Goal: Task Accomplishment & Management: Complete application form

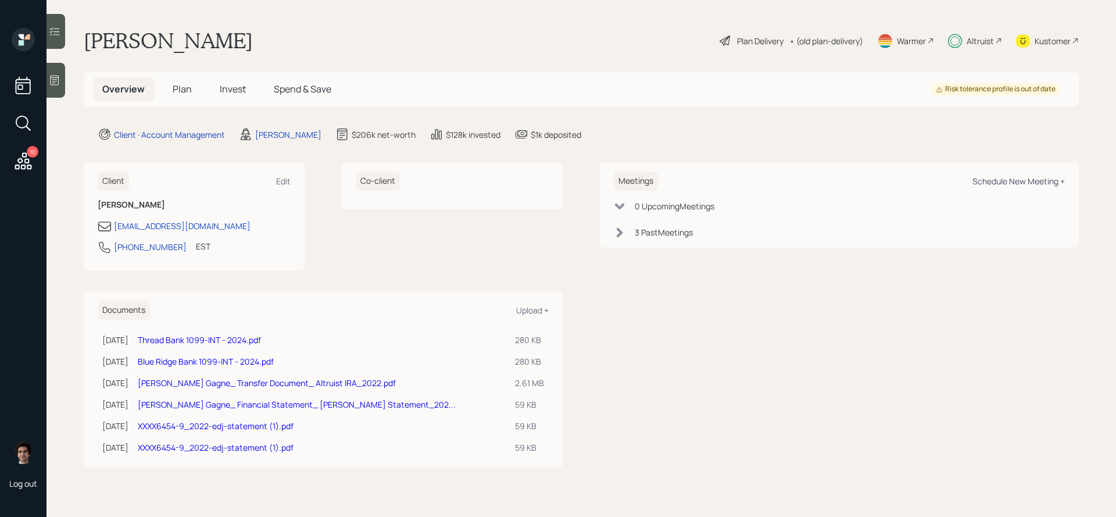
click at [1013, 183] on div "Schedule New Meeting +" at bounding box center [1018, 181] width 92 height 11
select select "59554aeb-d739-4552-90b9-0d27d70b4bf7"
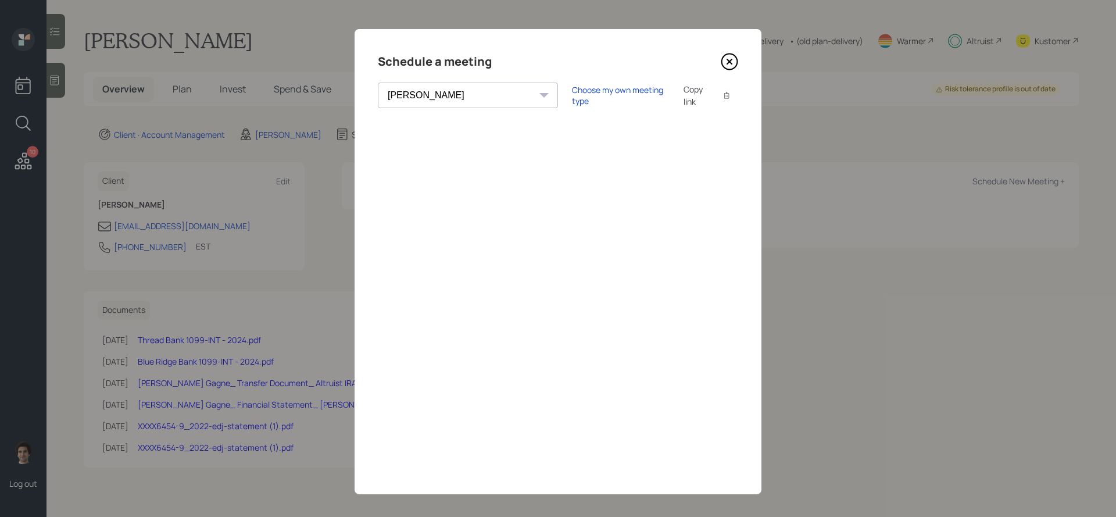
click at [684, 96] on div "Copy link" at bounding box center [697, 95] width 27 height 24
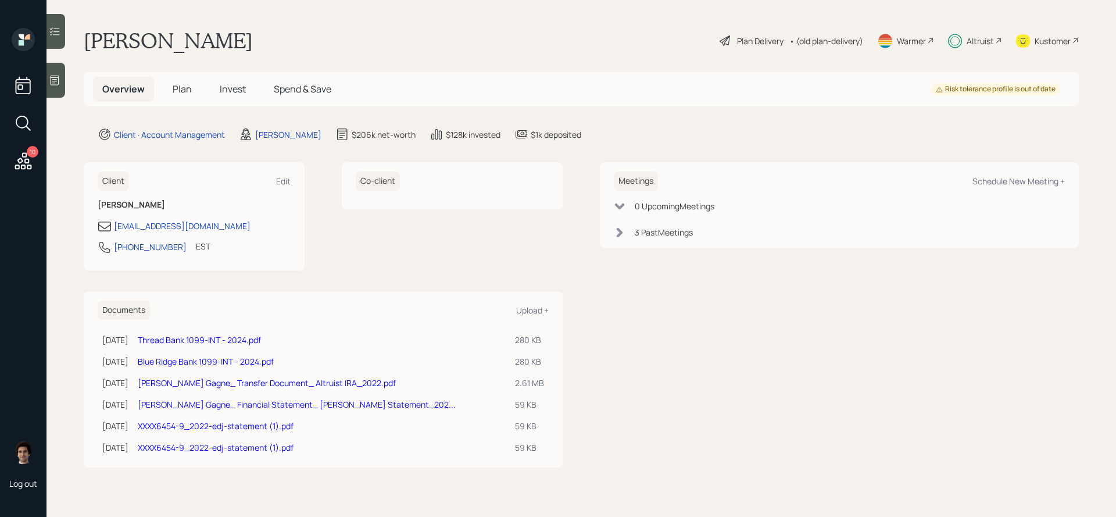
click at [236, 92] on span "Invest" at bounding box center [233, 89] width 26 height 13
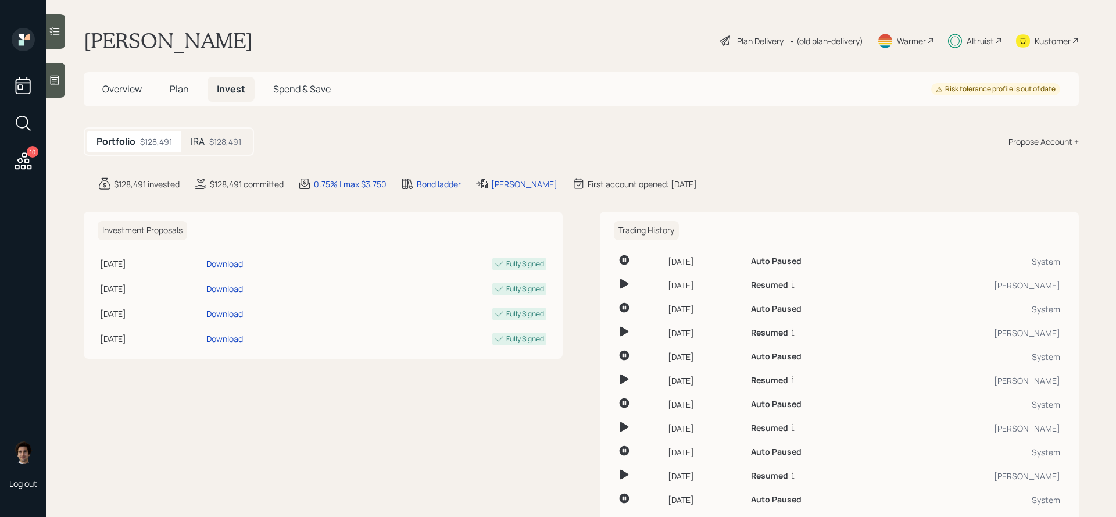
click at [220, 134] on div "IRA $128,491" at bounding box center [215, 142] width 69 height 22
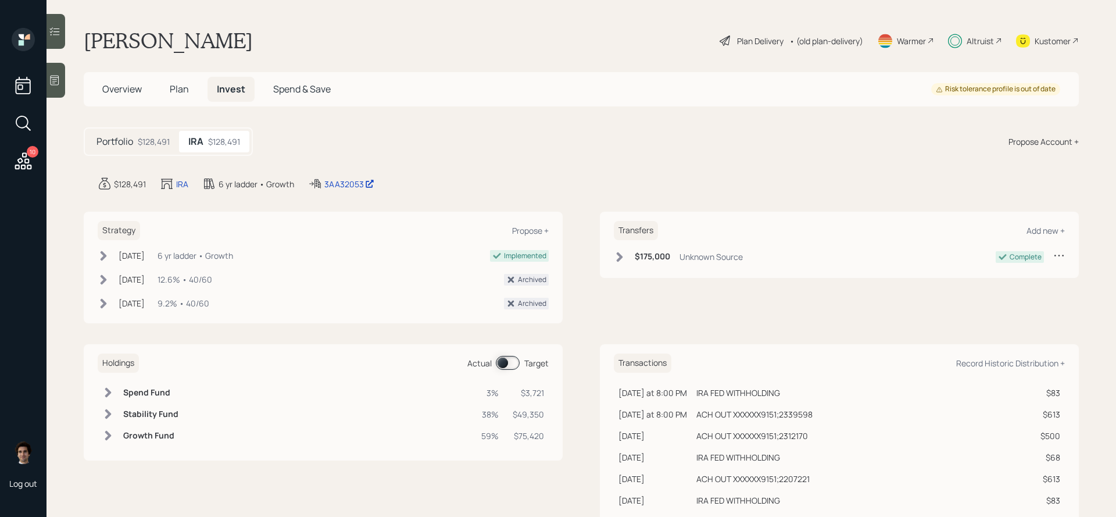
click at [750, 46] on div "Plan Delivery" at bounding box center [760, 41] width 47 height 12
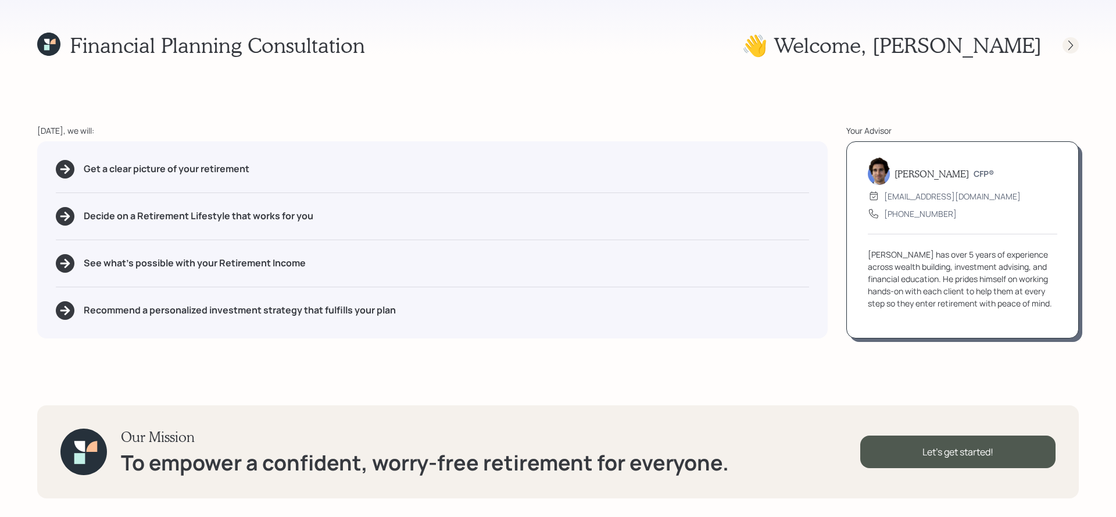
click at [1064, 47] on div at bounding box center [1071, 45] width 16 height 16
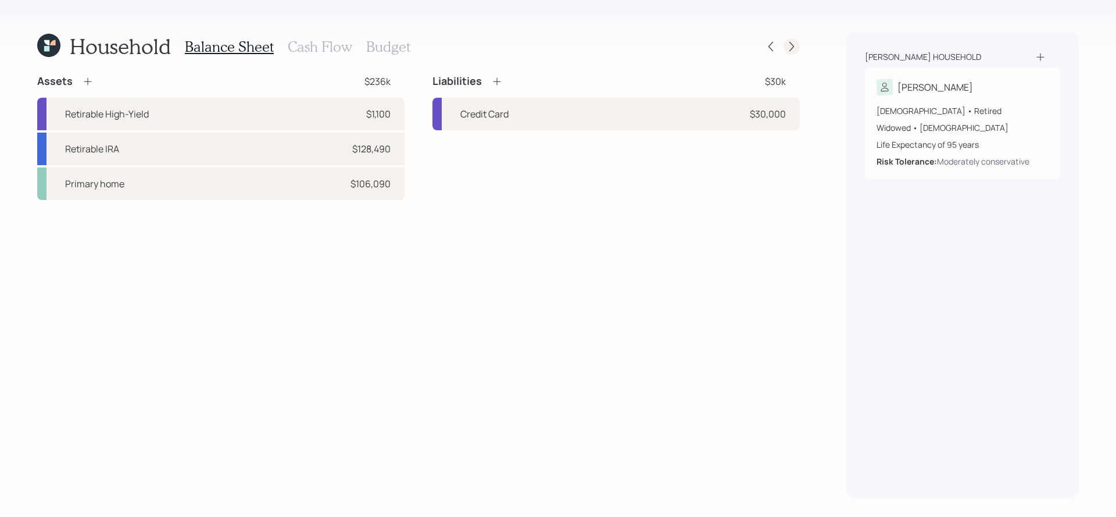
click at [796, 43] on icon at bounding box center [792, 47] width 12 height 12
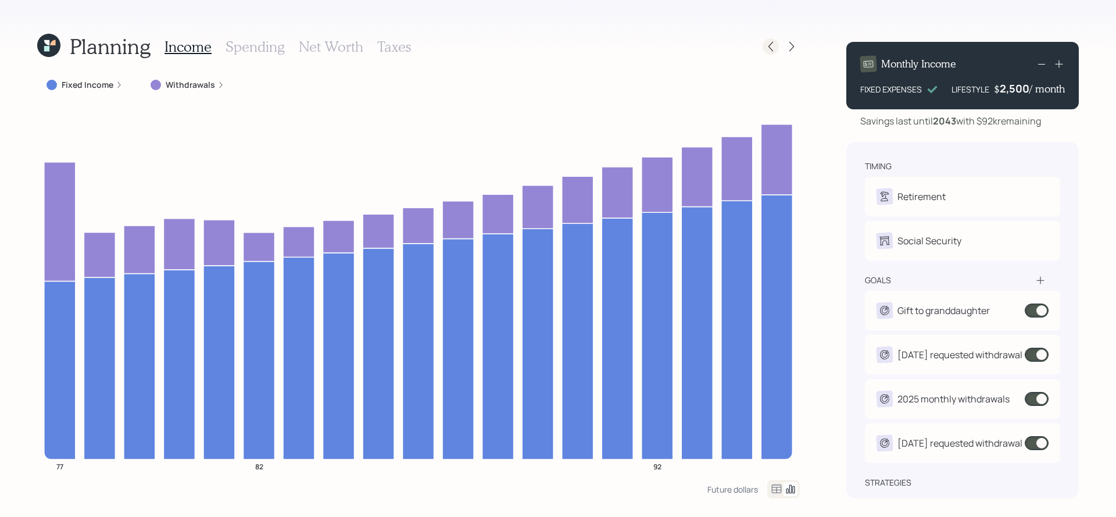
click at [776, 42] on icon at bounding box center [771, 47] width 12 height 12
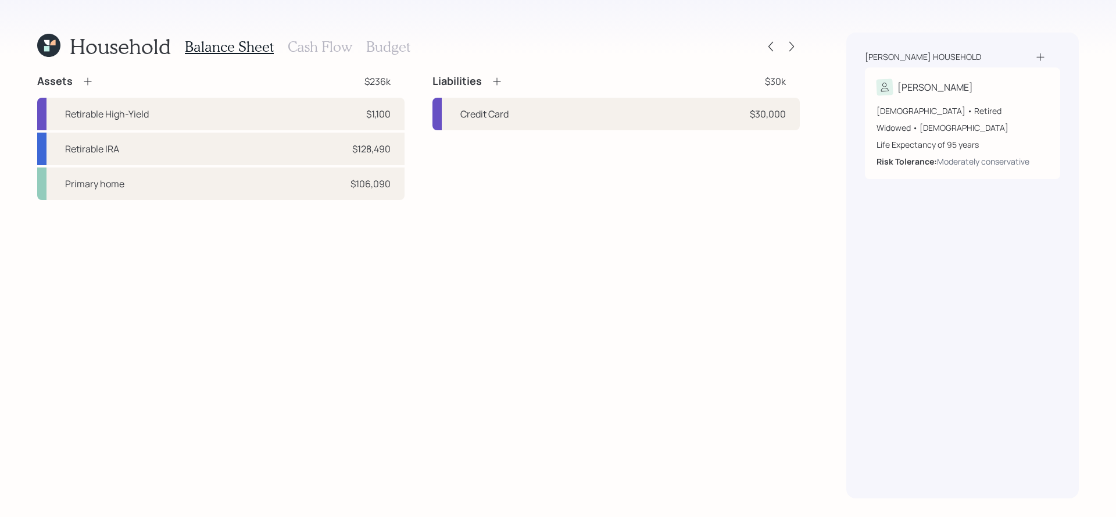
click at [337, 52] on h3 "Cash Flow" at bounding box center [320, 46] width 65 height 17
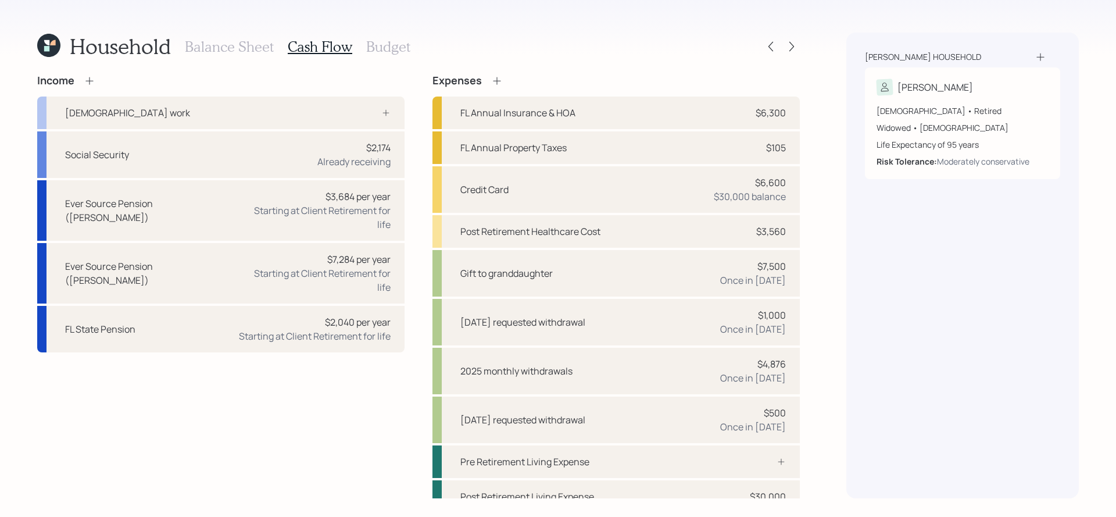
click at [497, 72] on div "Household Balance Sheet Cash Flow Budget Income [DEMOGRAPHIC_DATA] work Social …" at bounding box center [418, 266] width 763 height 466
click at [497, 78] on icon at bounding box center [497, 81] width 12 height 12
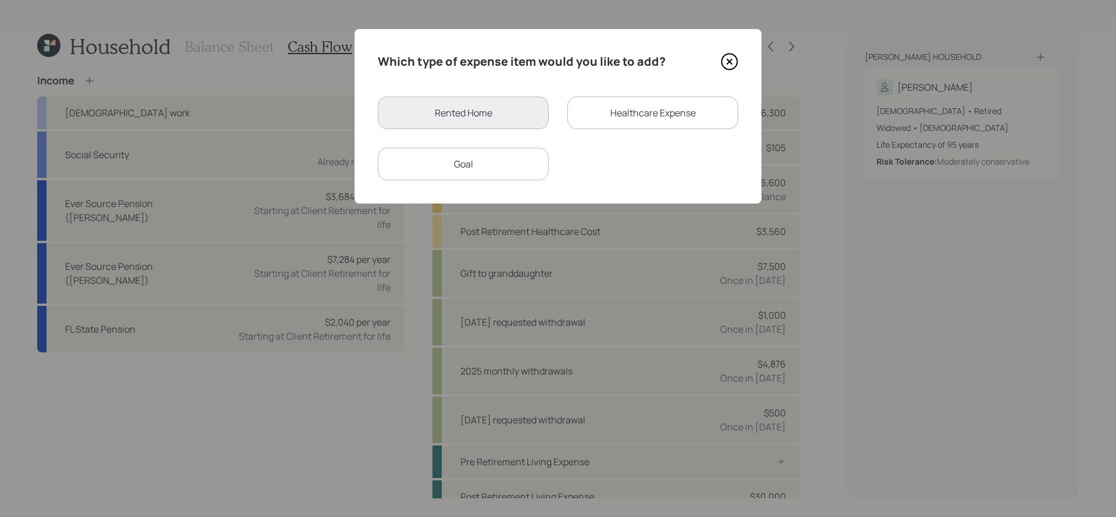
click at [507, 153] on div "Goal" at bounding box center [463, 164] width 171 height 33
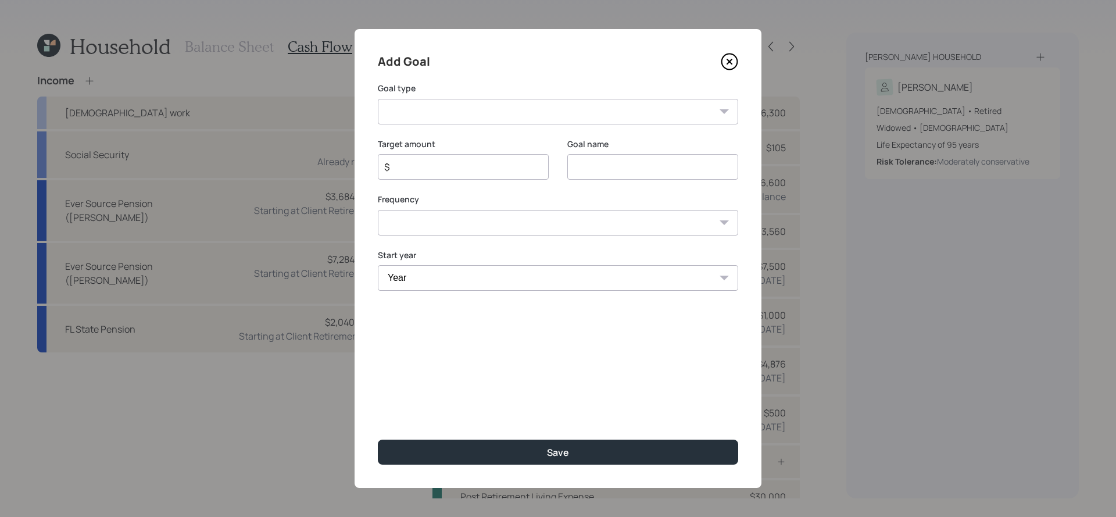
click at [525, 117] on select "Create an emergency fund Donate to charity Purchase a home Make a purchase Supp…" at bounding box center [558, 112] width 360 height 26
select select "other"
click at [378, 99] on select "Create an emergency fund Donate to charity Purchase a home Make a purchase Supp…" at bounding box center [558, 112] width 360 height 26
type input "Other"
click at [482, 163] on input "$" at bounding box center [458, 167] width 151 height 14
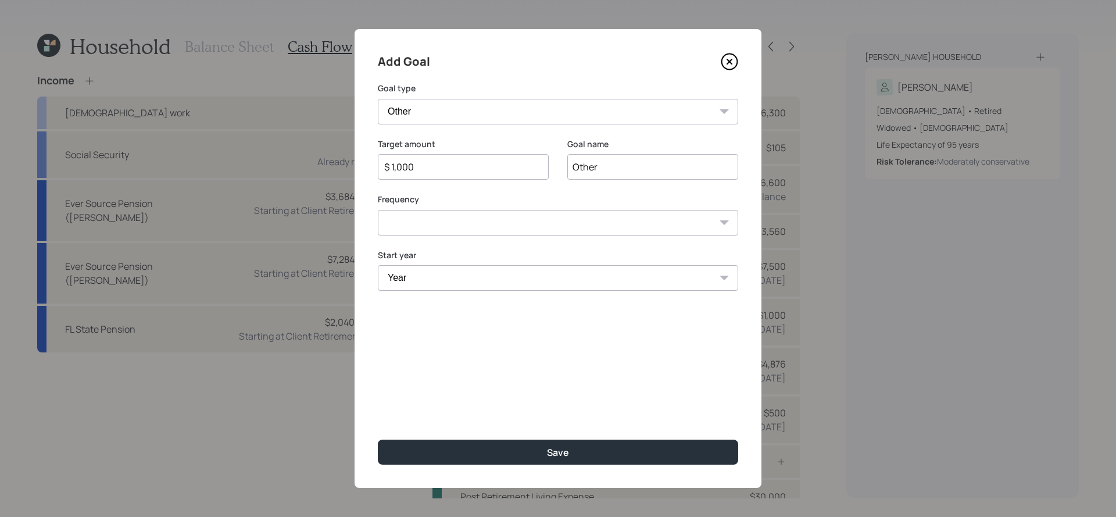
type input "$ 1,000"
click at [577, 166] on input "Other" at bounding box center [652, 167] width 171 height 26
type input "[DATE]"
click at [449, 221] on select "One time Every 1 year Every 2 years Every 3 years Every 4 years Every 5 years E…" at bounding box center [558, 223] width 360 height 26
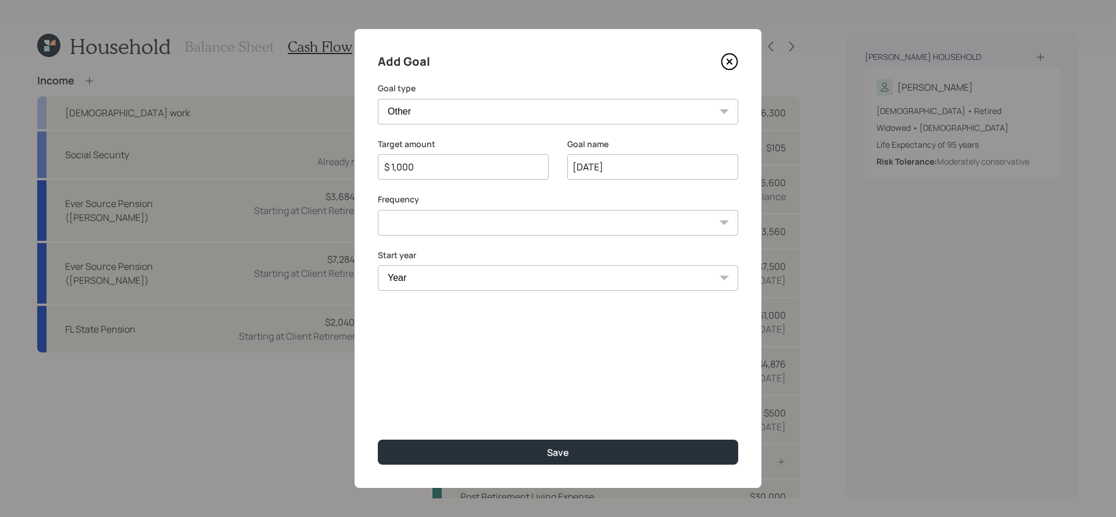
select select "0"
click at [378, 210] on select "One time Every 1 year Every 2 years Every 3 years Every 4 years Every 5 years E…" at bounding box center [558, 223] width 360 height 26
click at [454, 276] on select "Year [DATE] 2026 2027 2028 2029 2030 2031 2032 2033 2034 2035 2036 2037 2038 20…" at bounding box center [558, 278] width 360 height 26
select select "2025"
click at [378, 265] on select "Year [DATE] 2026 2027 2028 2029 2030 2031 2032 2033 2034 2035 2036 2037 2038 20…" at bounding box center [558, 278] width 360 height 26
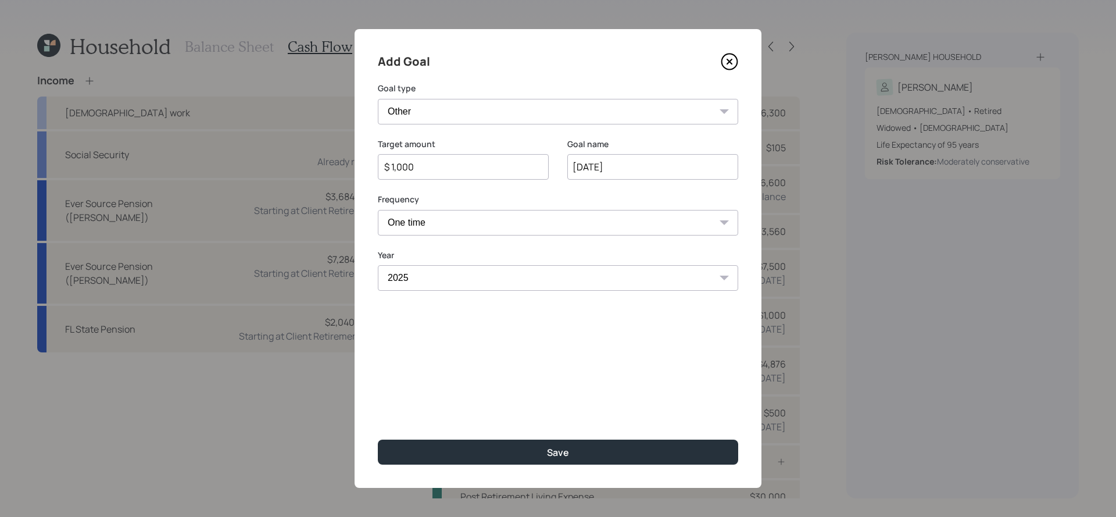
click at [535, 437] on div "Add Goal Goal type Create an emergency fund Donate to charity Purchase a home M…" at bounding box center [558, 258] width 407 height 459
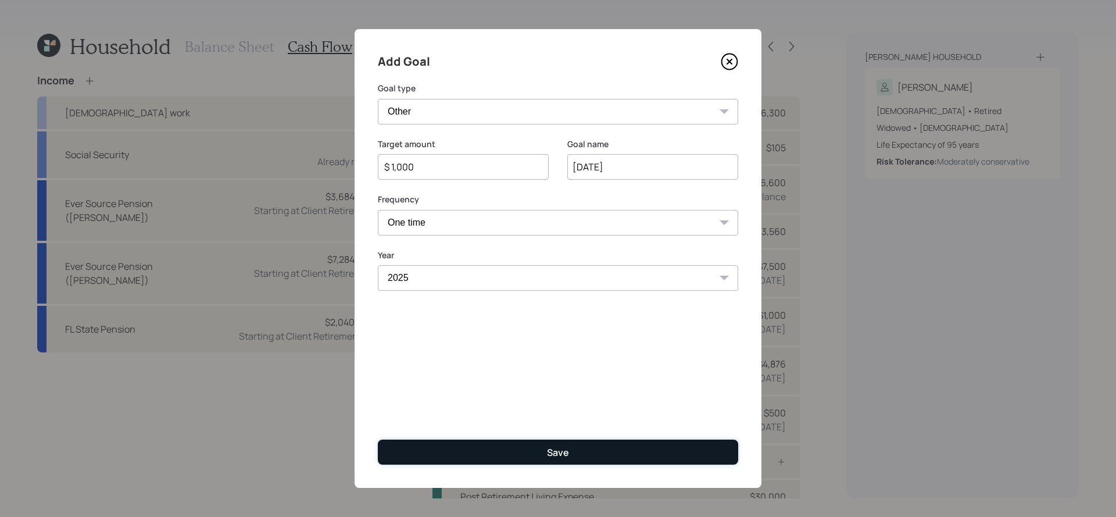
click at [538, 443] on button "Save" at bounding box center [558, 451] width 360 height 25
type input "$"
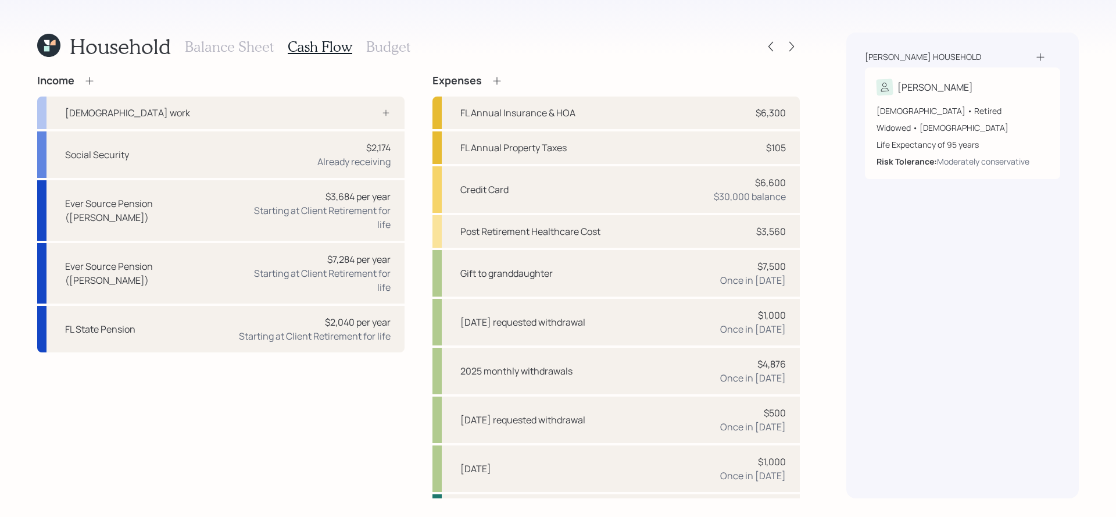
click at [221, 44] on h3 "Balance Sheet" at bounding box center [229, 46] width 89 height 17
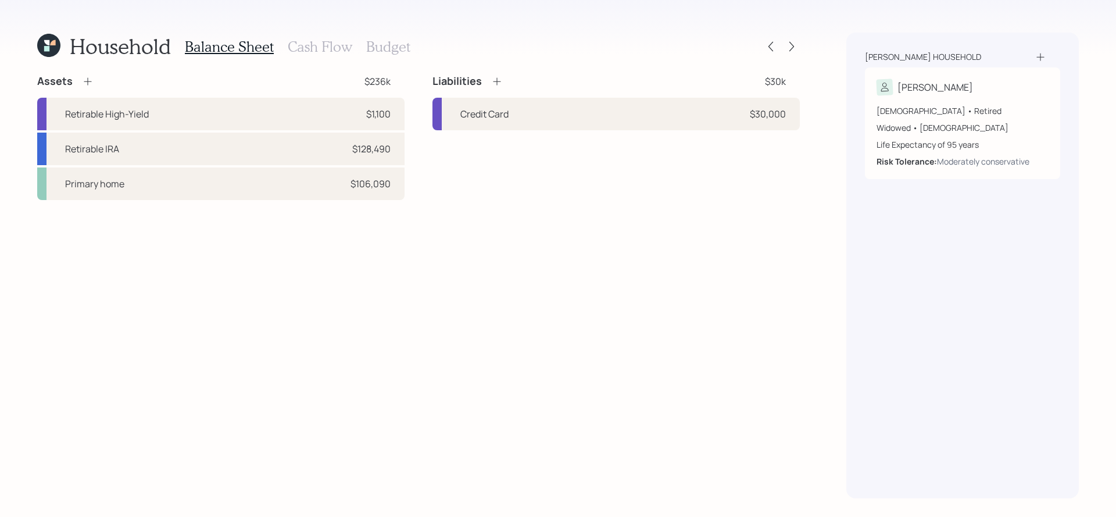
click at [48, 44] on icon at bounding box center [46, 42] width 5 height 5
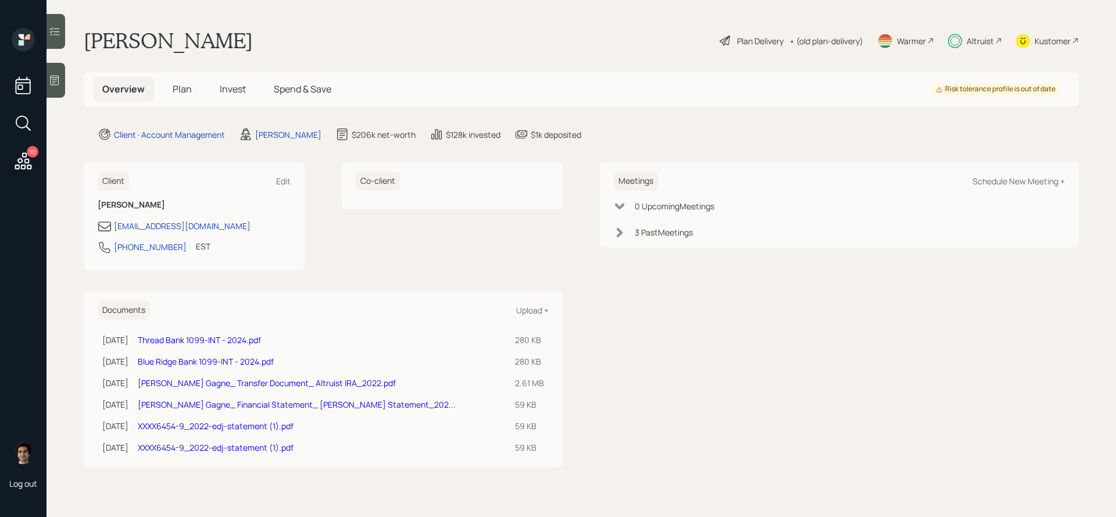
click at [214, 91] on h5 "Invest" at bounding box center [232, 89] width 45 height 25
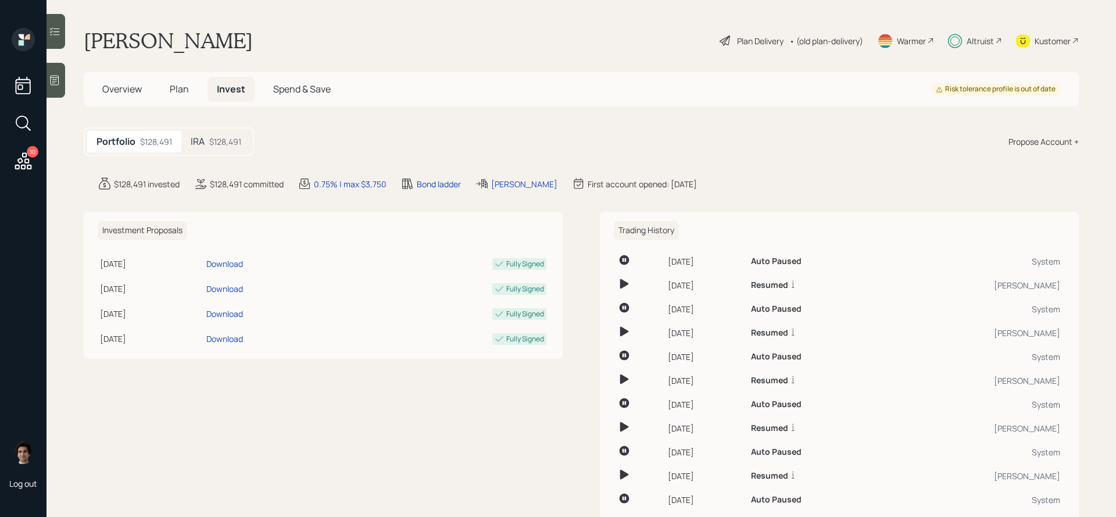
click at [226, 144] on div "$128,491" at bounding box center [225, 141] width 32 height 12
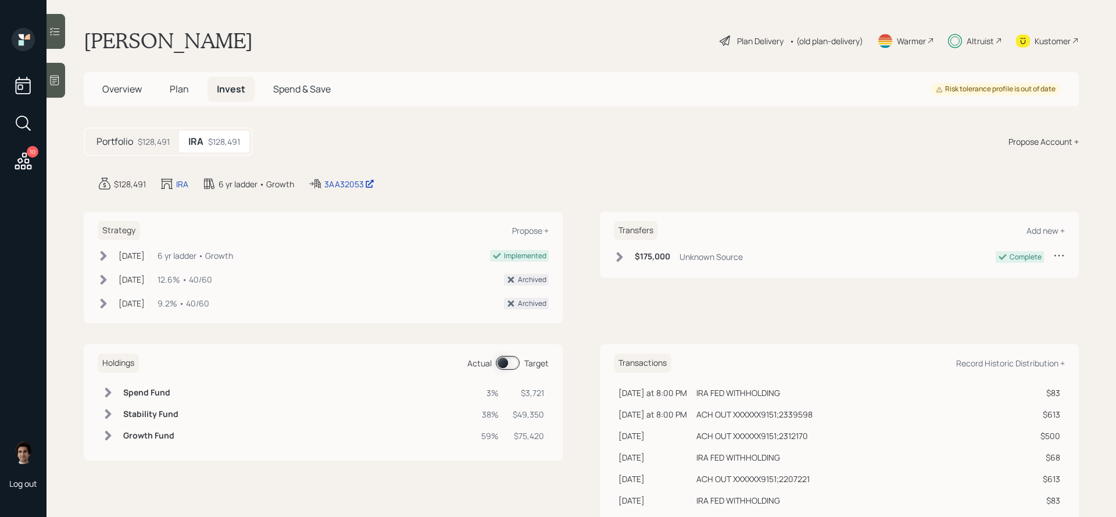
click at [510, 360] on span at bounding box center [508, 363] width 24 height 14
click at [353, 191] on main "[PERSON_NAME] Plan Delivery • (old plan-delivery) Warmer Altruist Kustomer Over…" at bounding box center [582, 258] width 1070 height 517
click at [353, 185] on div "3AA32053" at bounding box center [349, 184] width 50 height 12
click at [346, 186] on div "3AA32053" at bounding box center [349, 184] width 50 height 12
